Goal: Task Accomplishment & Management: Use online tool/utility

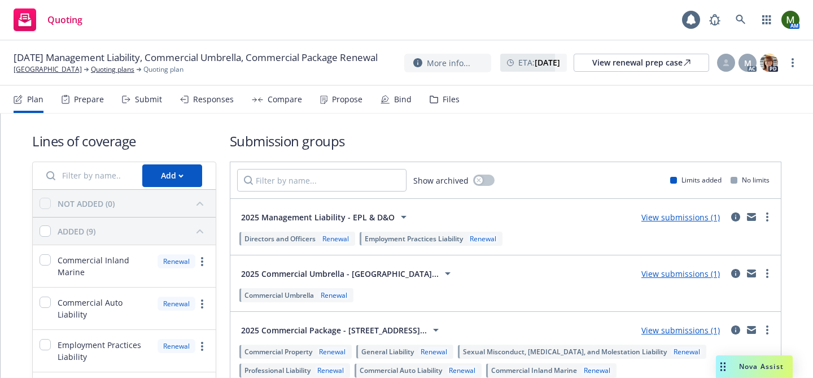
click at [94, 103] on div "Prepare" at bounding box center [89, 99] width 30 height 9
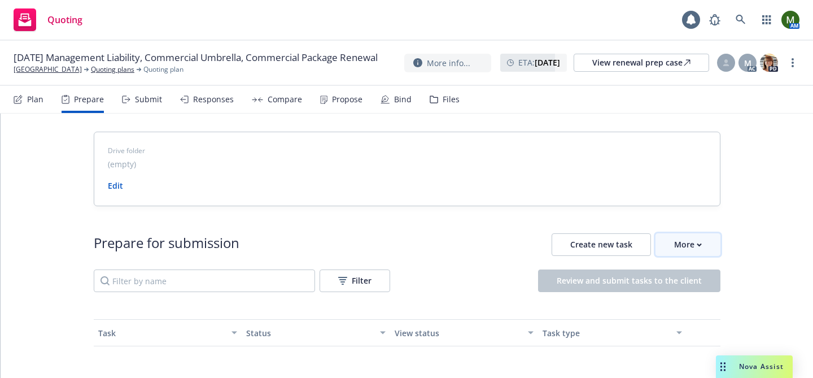
click at [679, 245] on div "More" at bounding box center [688, 244] width 28 height 21
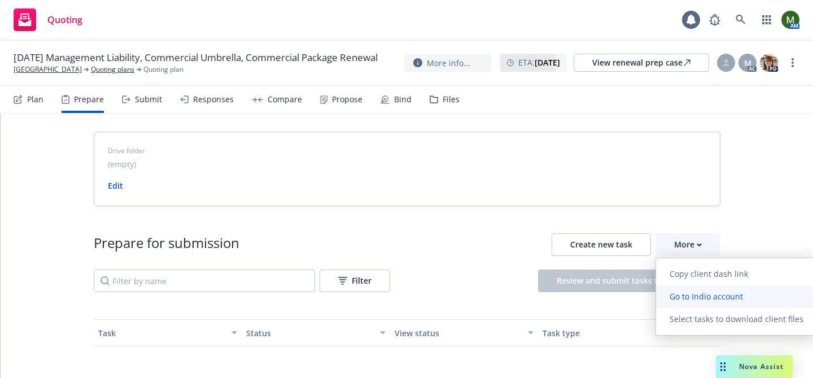
click at [684, 295] on span "Go to Indio account" at bounding box center [706, 296] width 101 height 11
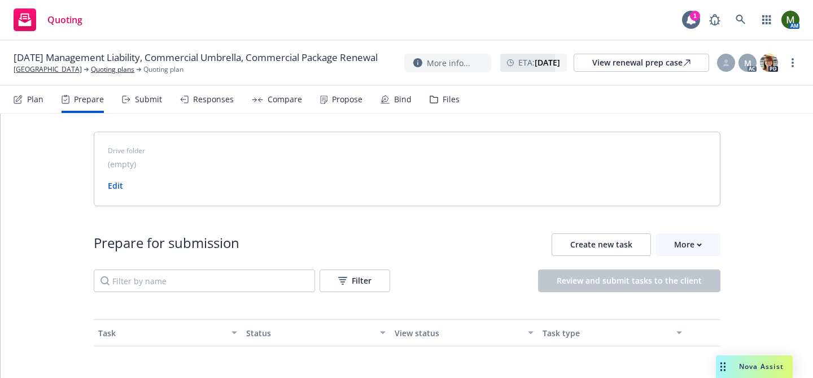
click at [147, 98] on div "Submit" at bounding box center [148, 99] width 27 height 9
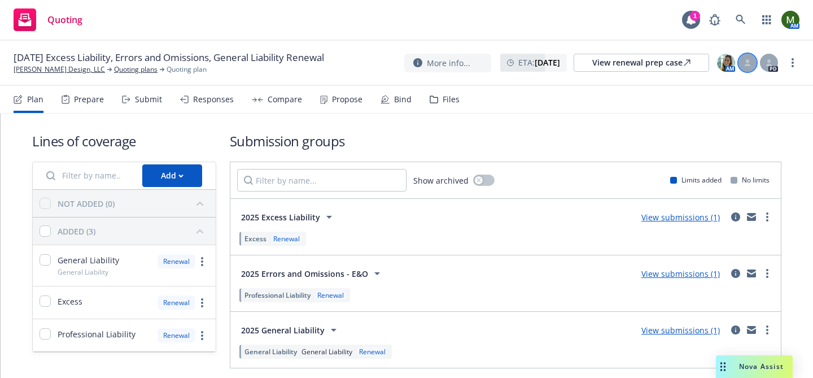
click at [745, 68] on div at bounding box center [748, 63] width 18 height 18
click at [771, 61] on icon at bounding box center [769, 62] width 7 height 7
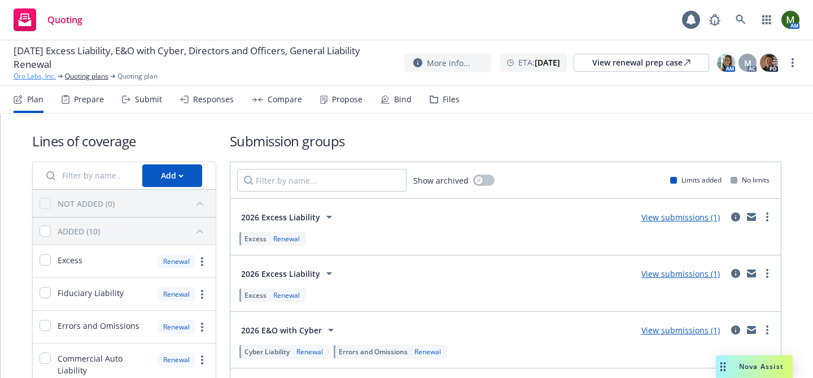
click at [42, 75] on link "Oro Labs, Inc." at bounding box center [35, 76] width 42 height 10
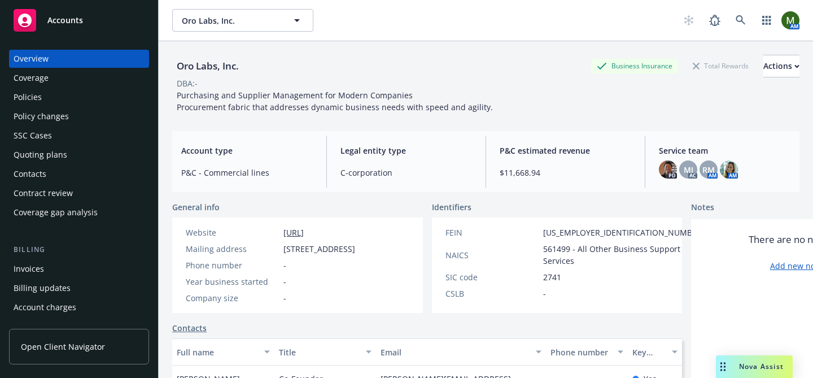
click at [34, 99] on div "Policies" at bounding box center [28, 97] width 28 height 18
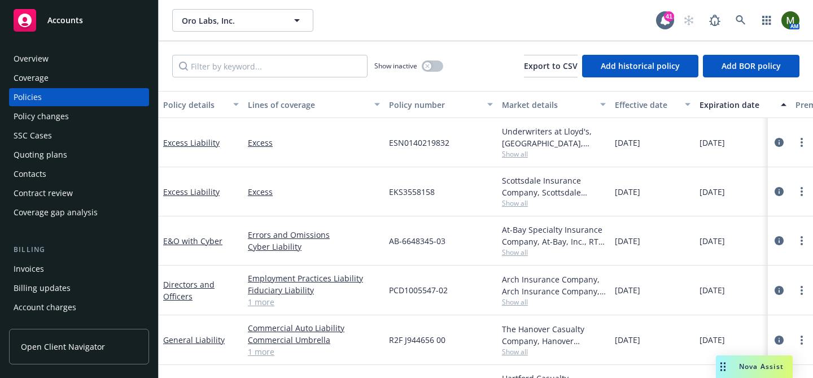
click at [416, 193] on span "EKS3558158" at bounding box center [412, 192] width 46 height 12
copy span "EKS3558158"
click at [416, 141] on span "ESN0140219832" at bounding box center [419, 143] width 60 height 12
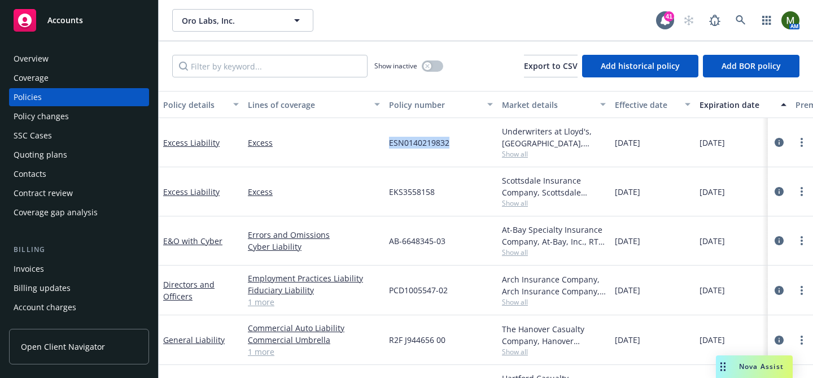
click at [416, 141] on span "ESN0140219832" at bounding box center [419, 143] width 60 height 12
copy span "ESN0140219832"
click at [431, 239] on span "AB-6648345-03" at bounding box center [417, 241] width 56 height 12
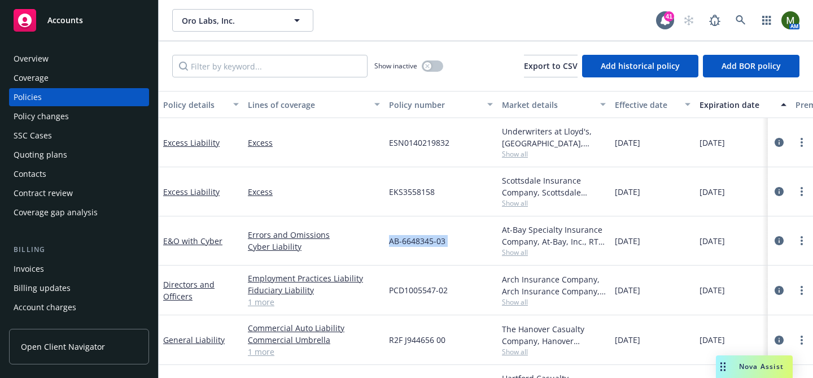
click at [431, 239] on span "AB-6648345-03" at bounding box center [417, 241] width 56 height 12
copy span "AB-6648345-03"
click at [418, 289] on span "PCD1005547-02" at bounding box center [418, 290] width 59 height 12
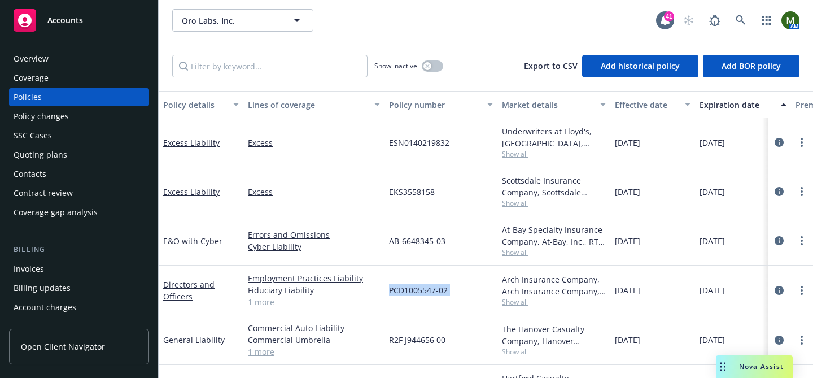
copy span "PCD1005547-02"
click at [205, 283] on link "Directors and Officers" at bounding box center [188, 290] width 51 height 23
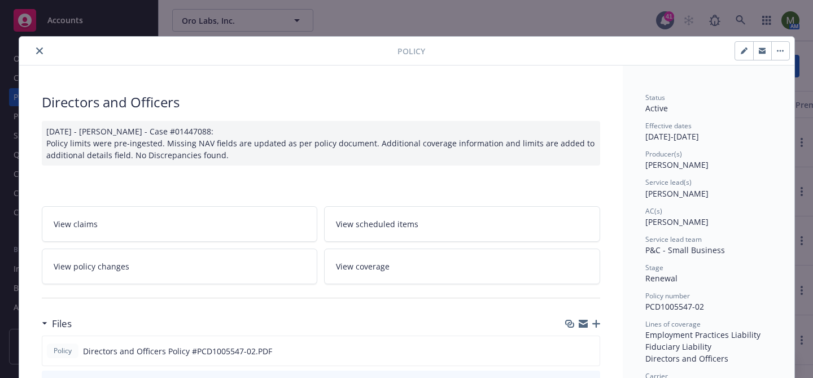
click at [42, 51] on icon "close" at bounding box center [39, 50] width 7 height 7
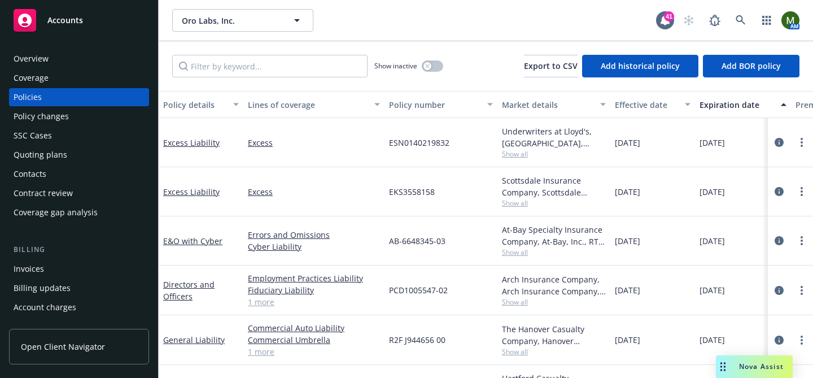
click at [180, 233] on div "E&O with Cyber" at bounding box center [201, 240] width 85 height 49
click at [181, 239] on link "E&O with Cyber" at bounding box center [192, 240] width 59 height 11
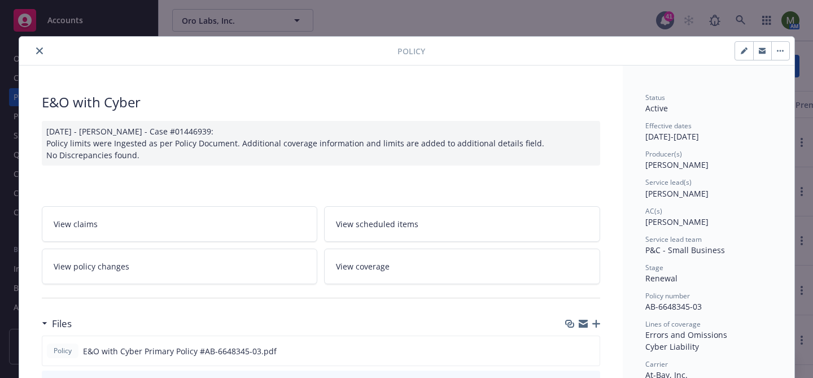
click at [40, 52] on icon "close" at bounding box center [39, 50] width 7 height 7
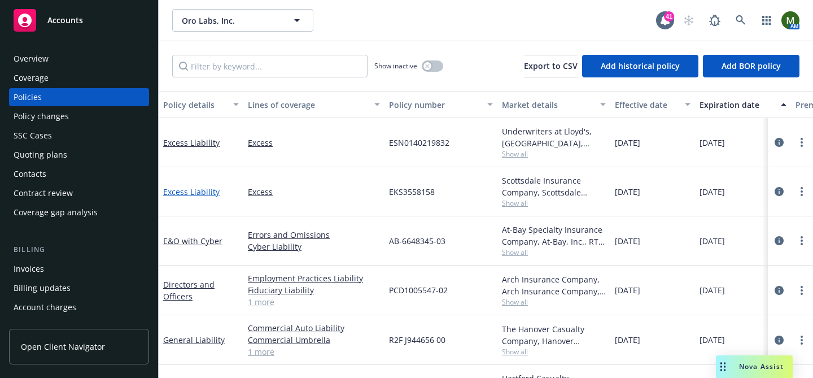
click at [207, 190] on link "Excess Liability" at bounding box center [191, 191] width 56 height 11
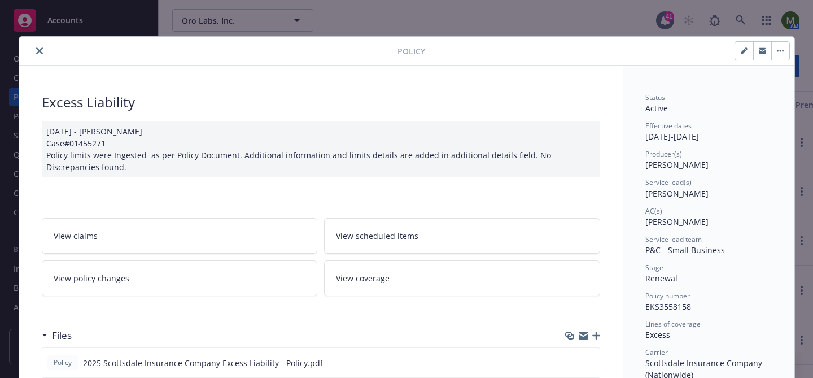
click at [37, 51] on icon "close" at bounding box center [39, 50] width 7 height 7
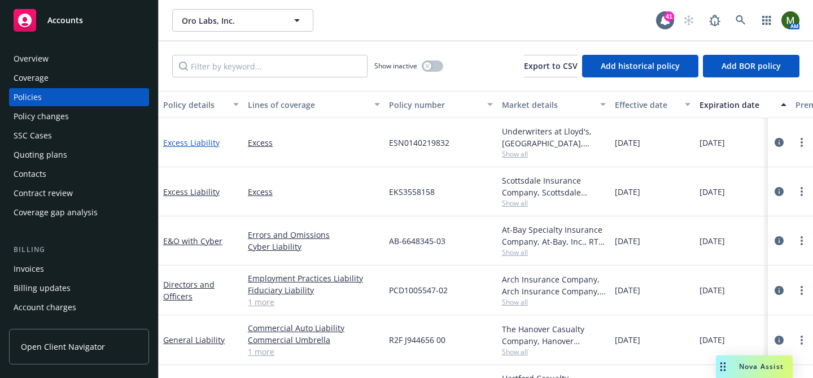
click at [179, 138] on link "Excess Liability" at bounding box center [191, 142] width 56 height 11
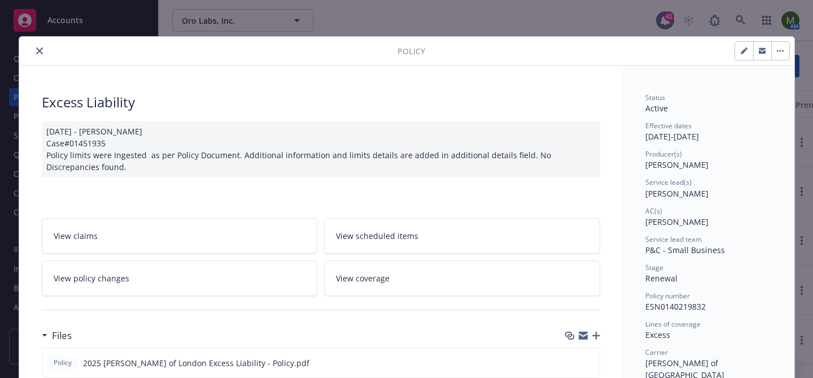
click at [42, 55] on button "close" at bounding box center [40, 51] width 14 height 14
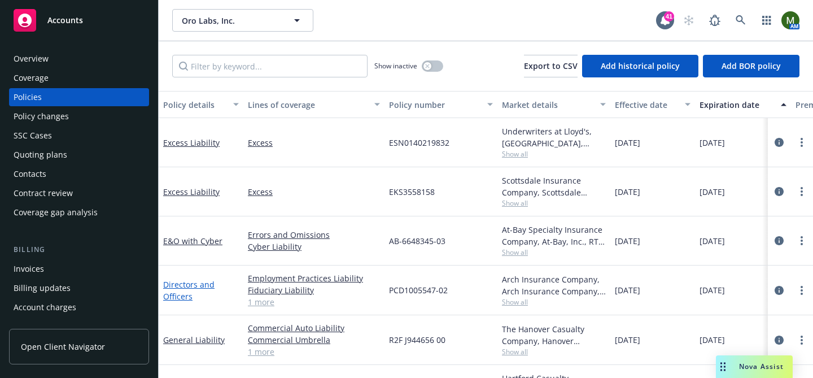
click at [191, 285] on link "Directors and Officers" at bounding box center [188, 290] width 51 height 23
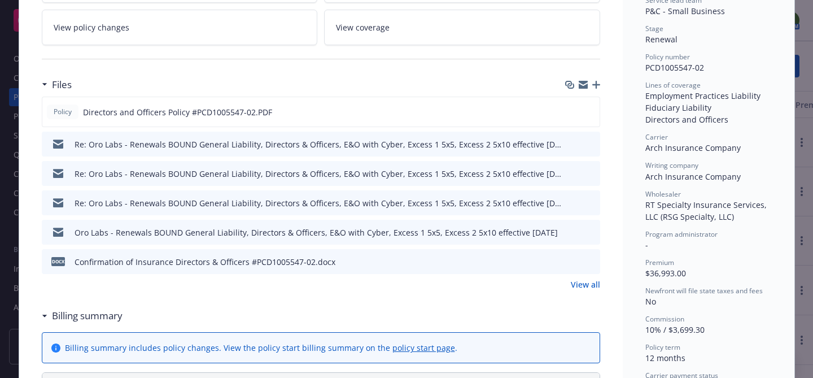
scroll to position [242, 0]
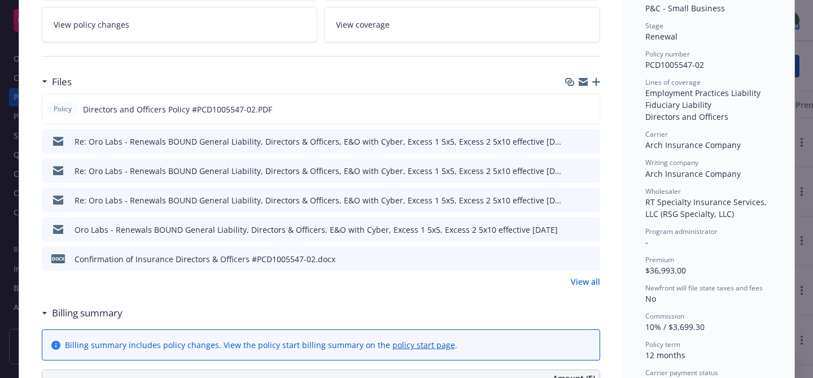
click at [591, 257] on icon "preview file" at bounding box center [589, 258] width 10 height 8
click at [590, 278] on link "View all" at bounding box center [585, 282] width 29 height 12
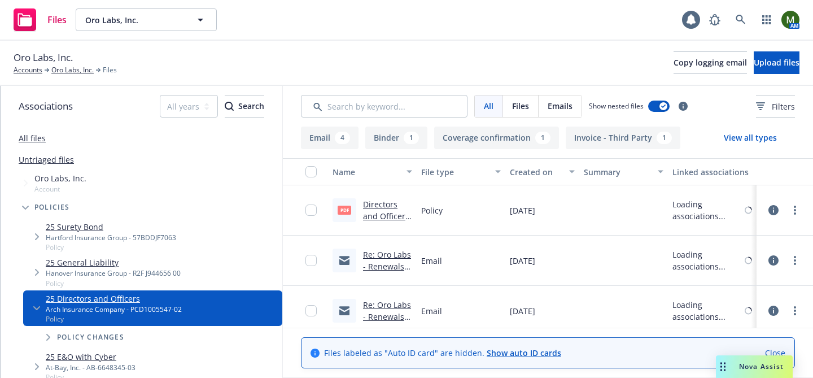
scroll to position [307, 0]
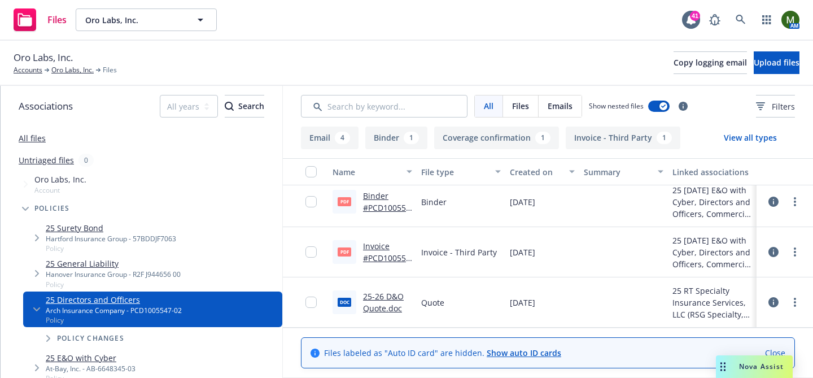
click at [385, 256] on link "Invoice #PCD1005547-02.pdf" at bounding box center [386, 258] width 47 height 34
click at [66, 82] on div "Oro Labs, Inc. Accounts Oro Labs, Inc. Files Copy logging email Upload files" at bounding box center [406, 63] width 813 height 45
click at [66, 72] on link "Oro Labs, Inc." at bounding box center [72, 70] width 42 height 10
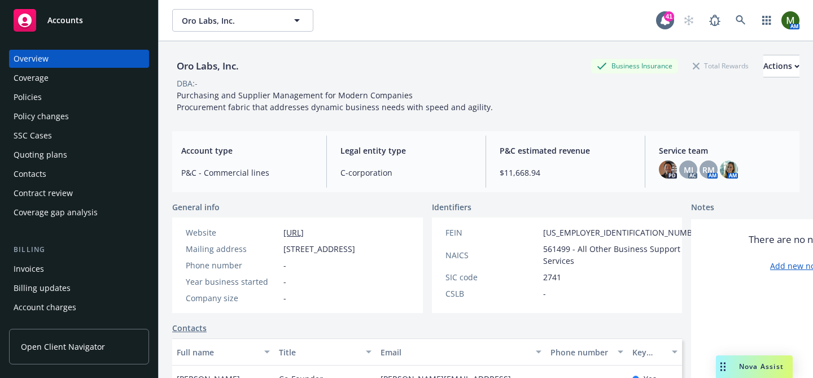
click at [109, 155] on div "Quoting plans" at bounding box center [79, 155] width 131 height 18
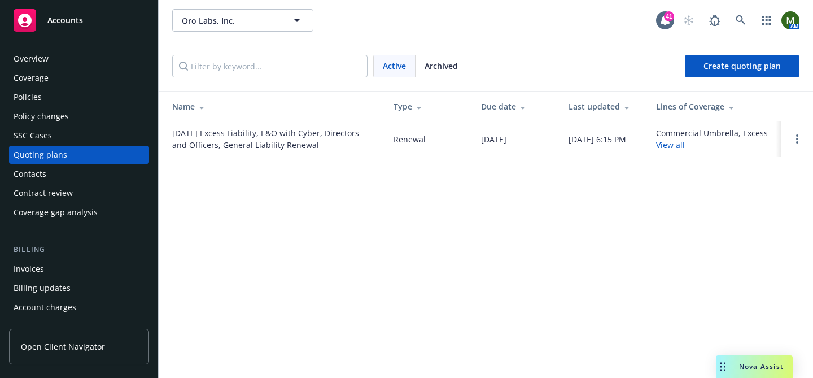
click at [254, 132] on link "[DATE] Excess Liability, E&O with Cyber, Directors and Officers, General Liabil…" at bounding box center [273, 139] width 203 height 24
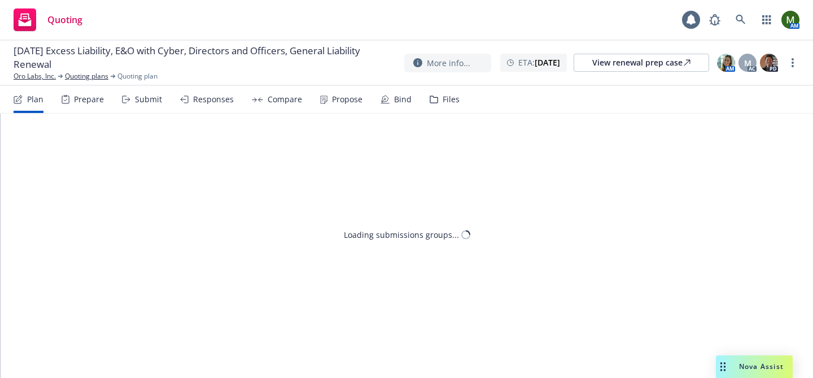
click at [137, 103] on div "Submit" at bounding box center [148, 99] width 27 height 9
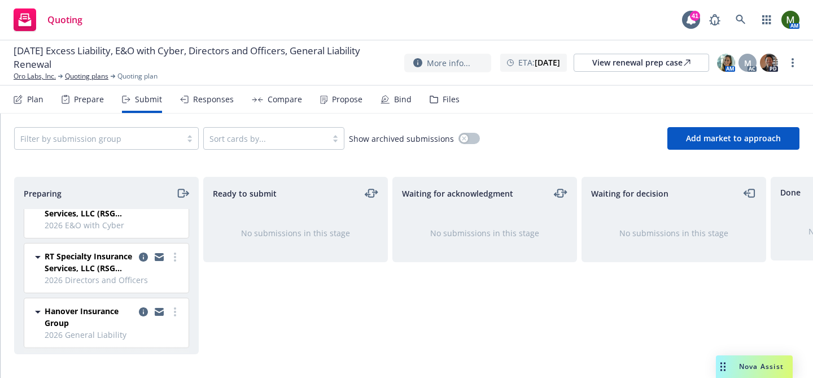
scroll to position [134, 0]
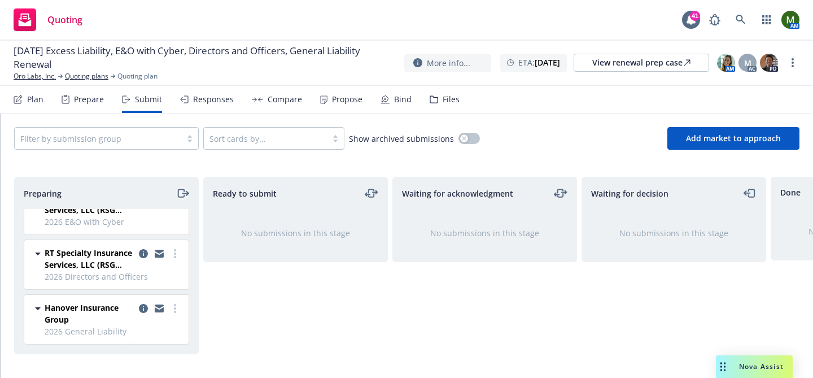
click at [181, 195] on icon "moveRight" at bounding box center [182, 193] width 13 height 14
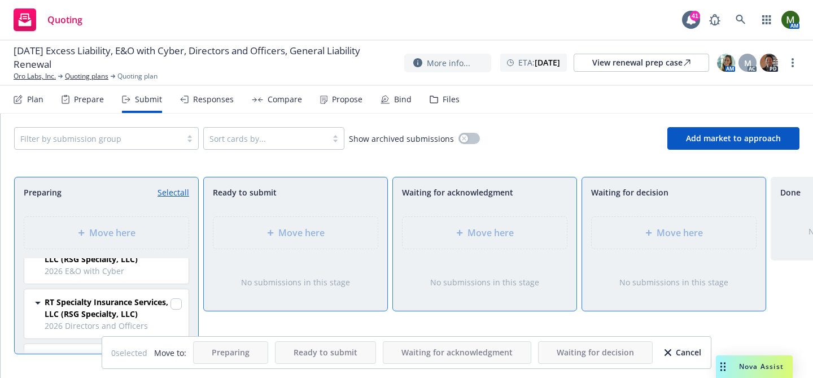
click at [181, 195] on link "Select all" at bounding box center [174, 192] width 32 height 12
checkbox input "true"
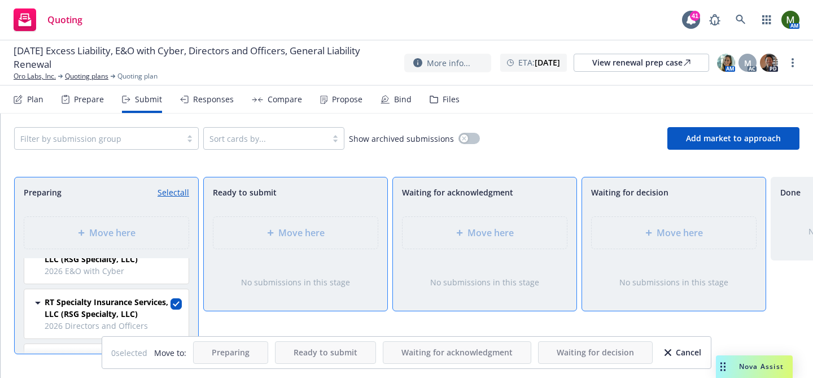
checkbox input "true"
click at [251, 213] on div "Move here" at bounding box center [296, 232] width 184 height 51
click at [259, 224] on div "Move here" at bounding box center [295, 233] width 164 height 32
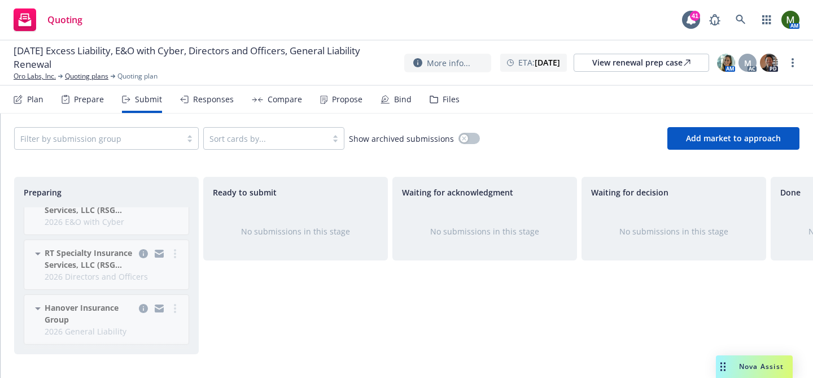
scroll to position [0, 0]
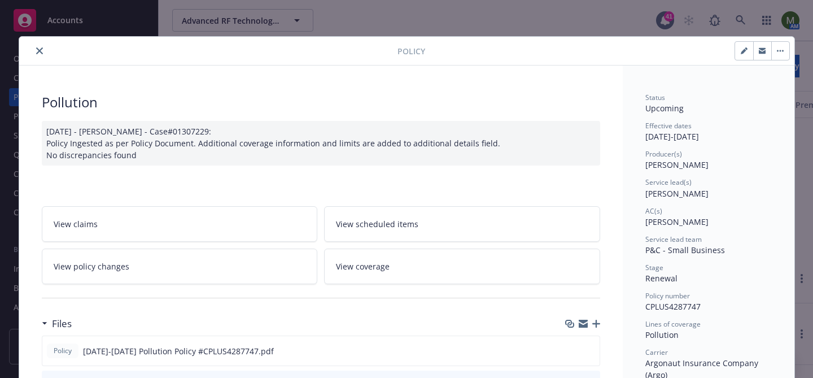
scroll to position [184, 0]
click at [43, 51] on button "close" at bounding box center [40, 51] width 14 height 14
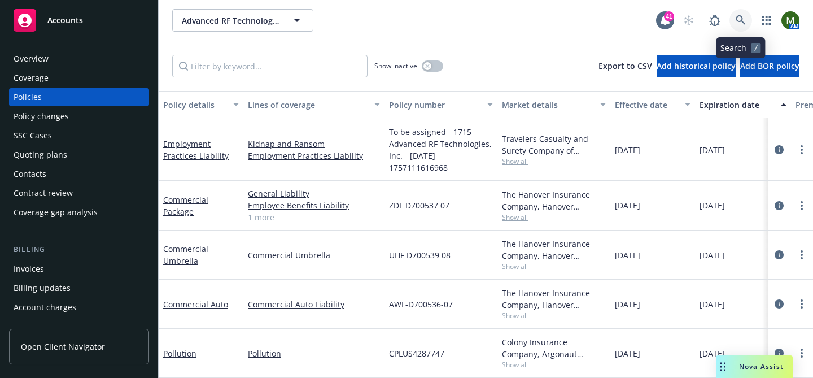
click at [734, 13] on link at bounding box center [741, 20] width 23 height 23
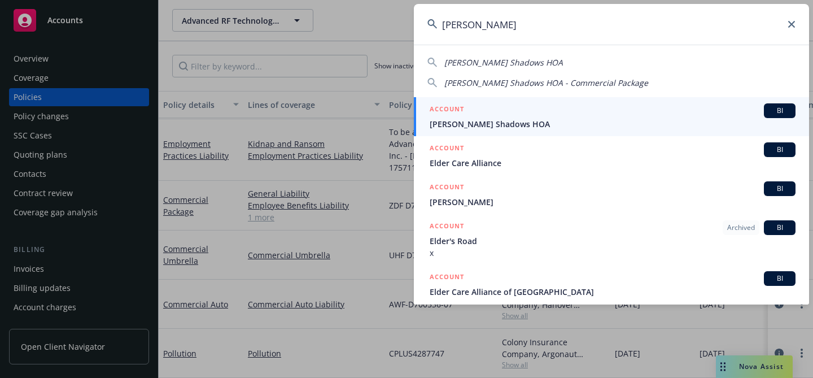
click at [477, 27] on input "elden" at bounding box center [611, 24] width 395 height 41
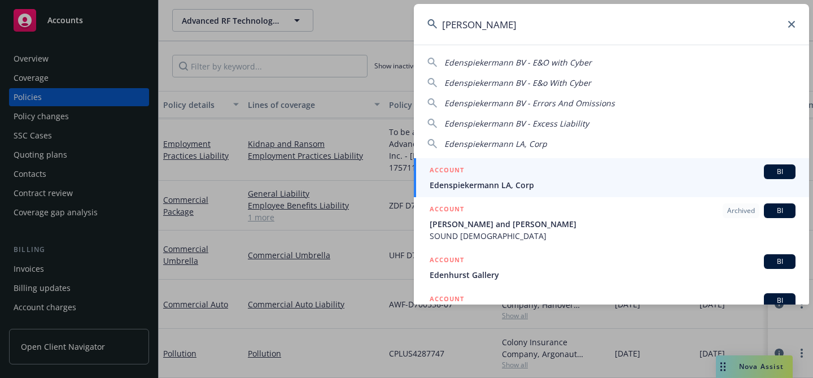
type input "edens"
click at [471, 176] on div "ACCOUNT BI" at bounding box center [613, 171] width 366 height 15
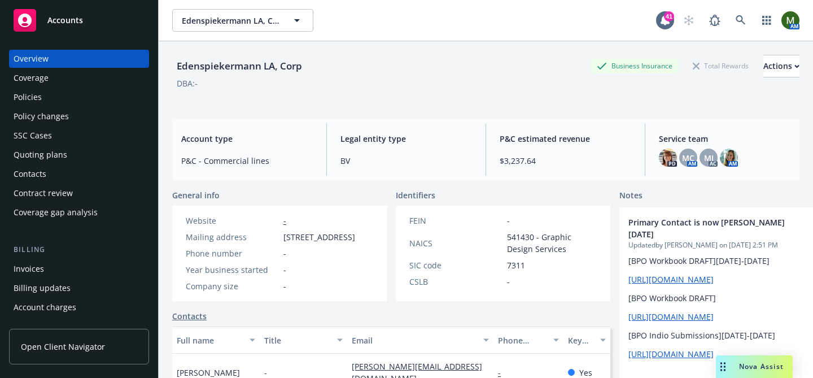
click at [86, 98] on div "Policies" at bounding box center [79, 97] width 131 height 18
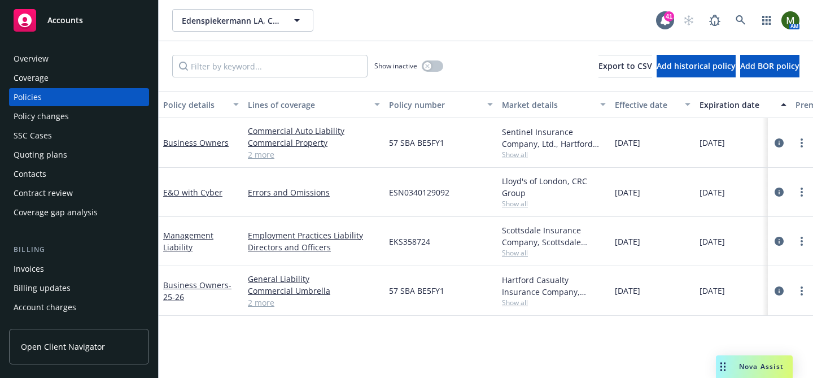
click at [401, 192] on span "ESN0340129092" at bounding box center [419, 192] width 60 height 12
copy span "ESN0340129092"
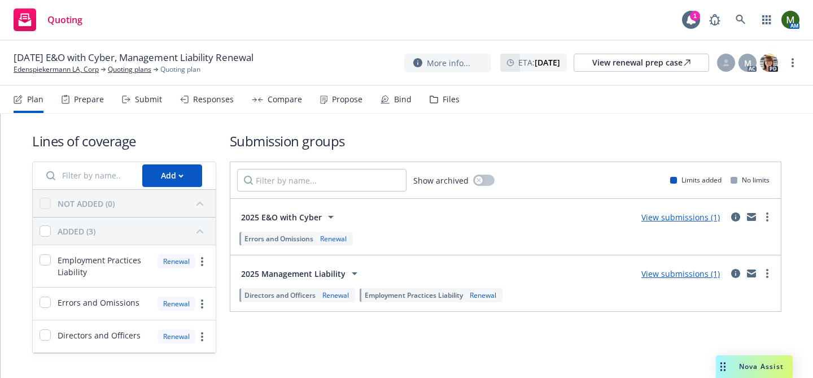
click at [159, 101] on div "Submit" at bounding box center [148, 99] width 27 height 9
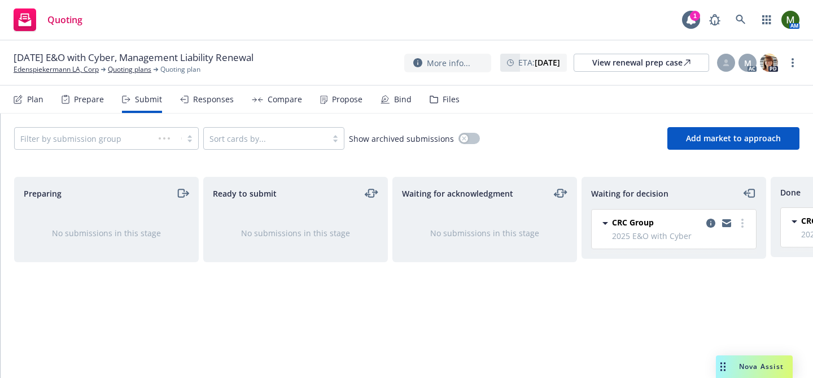
click at [202, 105] on div "Responses" at bounding box center [207, 99] width 54 height 27
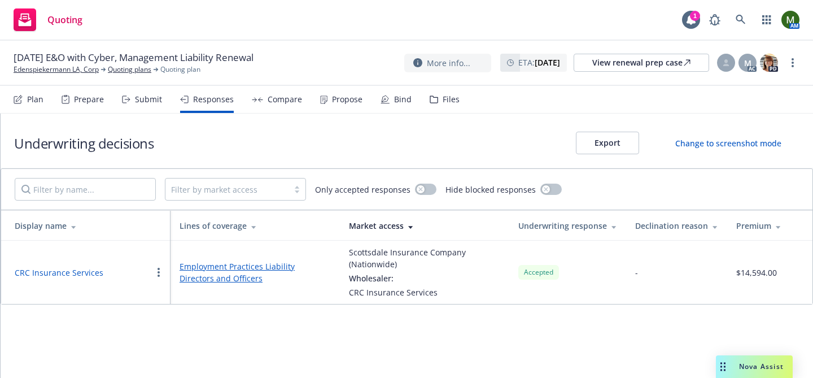
click at [91, 100] on div "Prepare" at bounding box center [89, 99] width 30 height 9
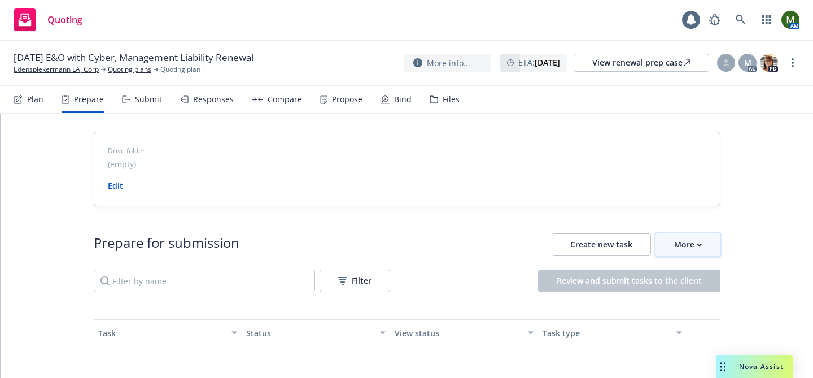
click at [680, 249] on div "More" at bounding box center [688, 244] width 28 height 21
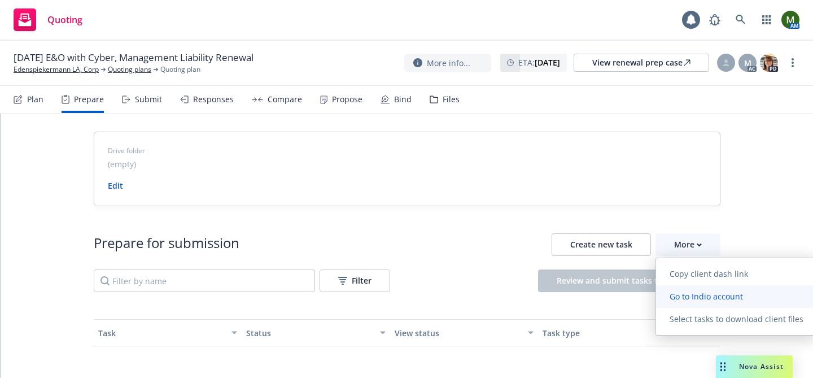
click at [683, 295] on span "Go to Indio account" at bounding box center [706, 296] width 101 height 11
